Goal: Navigation & Orientation: Find specific page/section

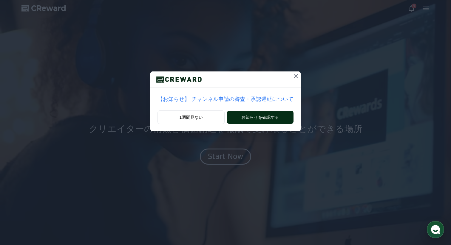
click at [273, 115] on button "お知らせを確認する" at bounding box center [260, 117] width 66 height 13
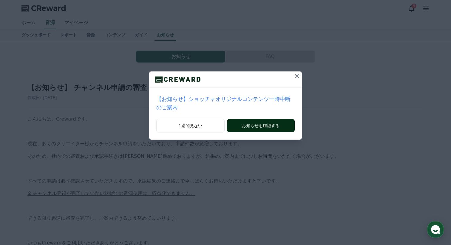
click at [250, 127] on button "お知らせを確認する" at bounding box center [261, 125] width 68 height 13
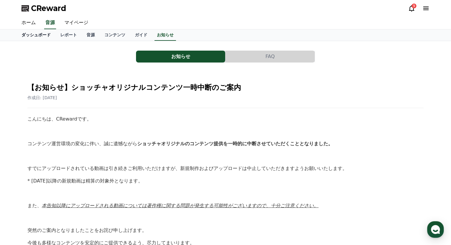
click at [41, 35] on link "ダッシュボード" at bounding box center [36, 35] width 39 height 11
